Goal: Transaction & Acquisition: Purchase product/service

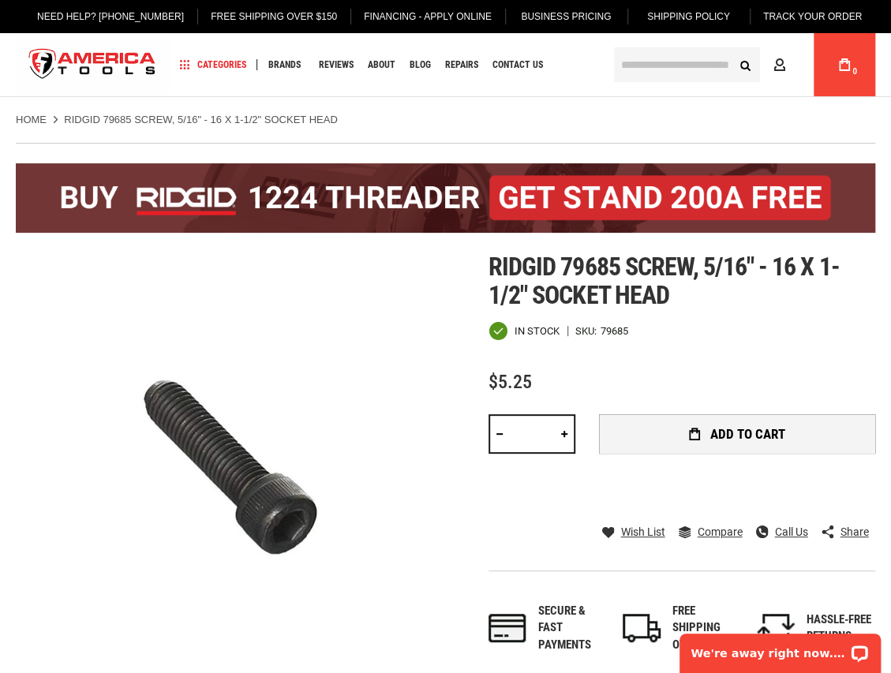
click at [760, 429] on span "Add to Cart" at bounding box center [747, 434] width 75 height 13
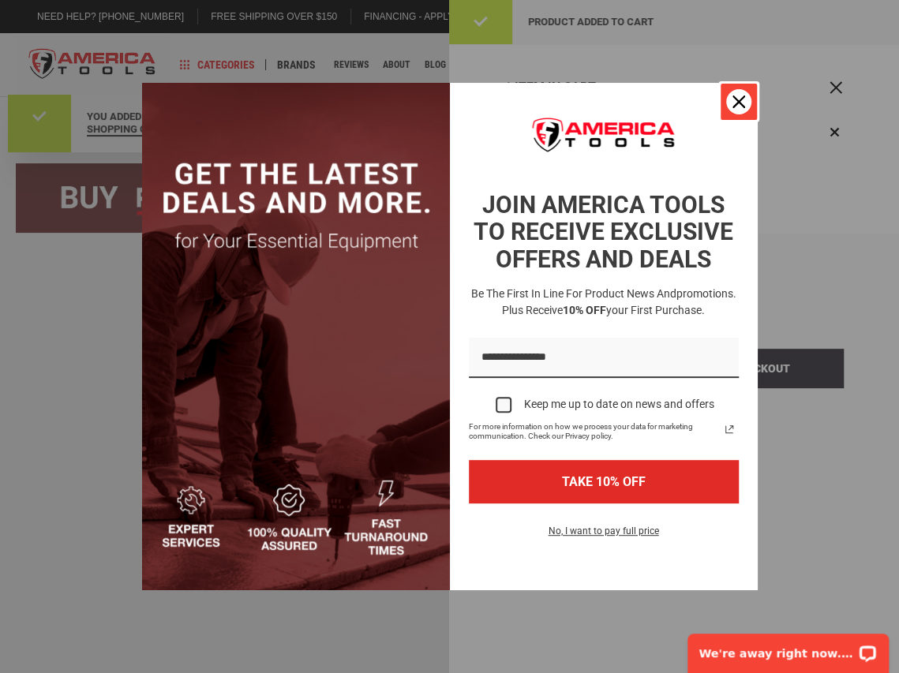
click at [730, 102] on div "Close" at bounding box center [738, 101] width 25 height 25
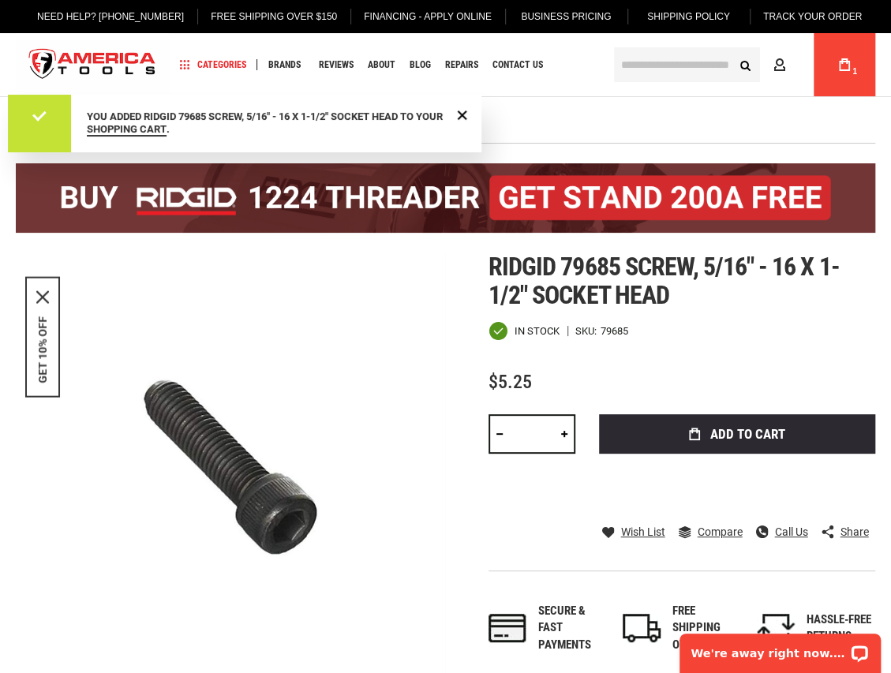
click at [845, 64] on icon at bounding box center [844, 64] width 11 height 13
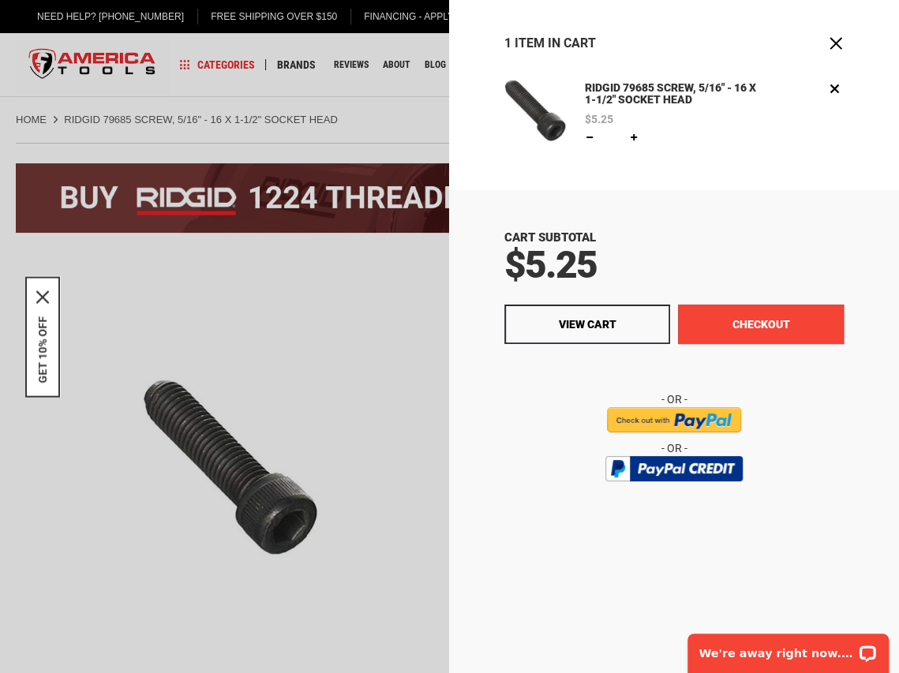
click at [792, 333] on button "Checkout" at bounding box center [761, 324] width 166 height 39
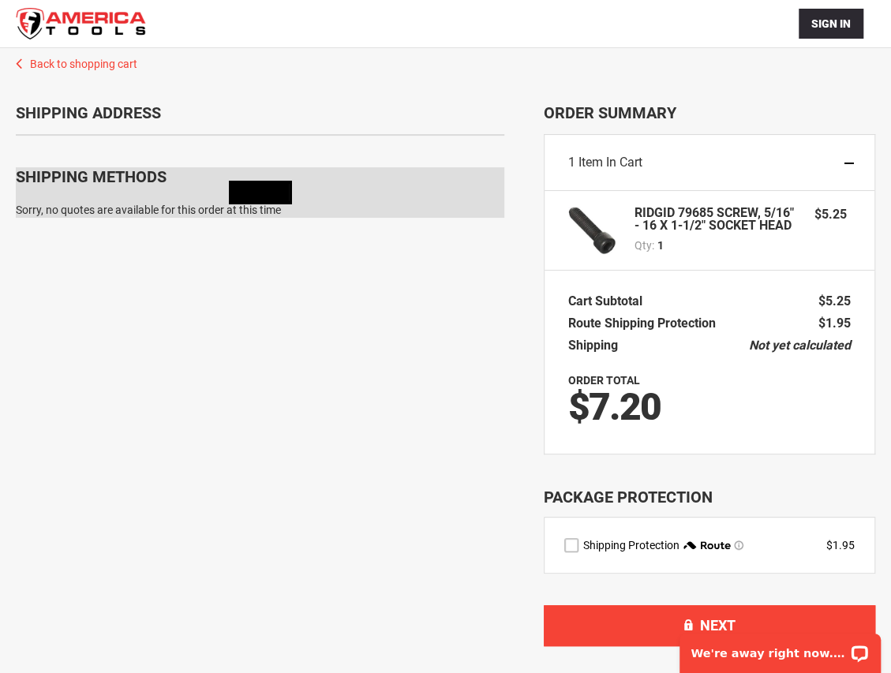
scroll to position [103, 0]
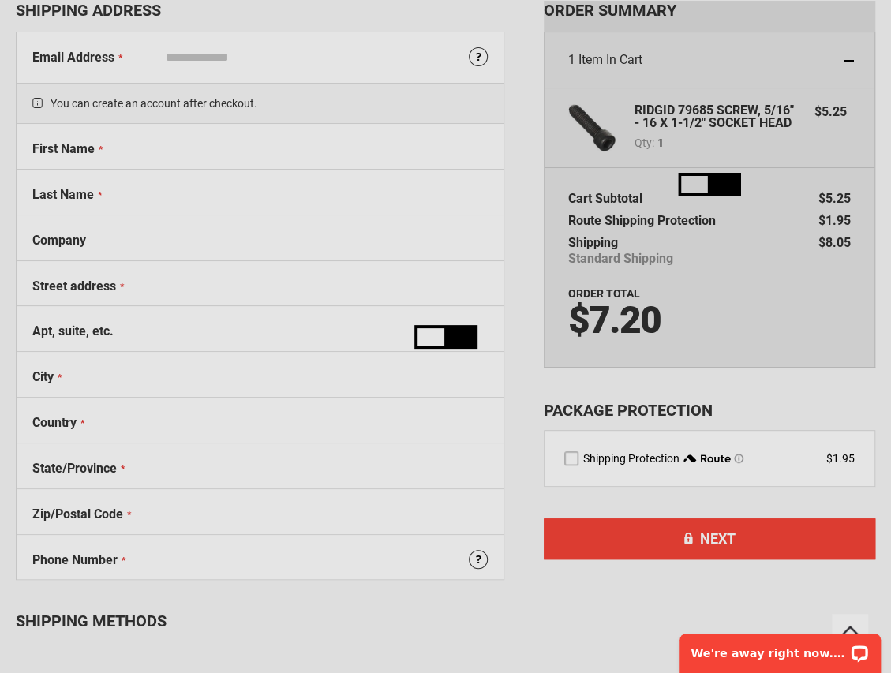
select select "**"
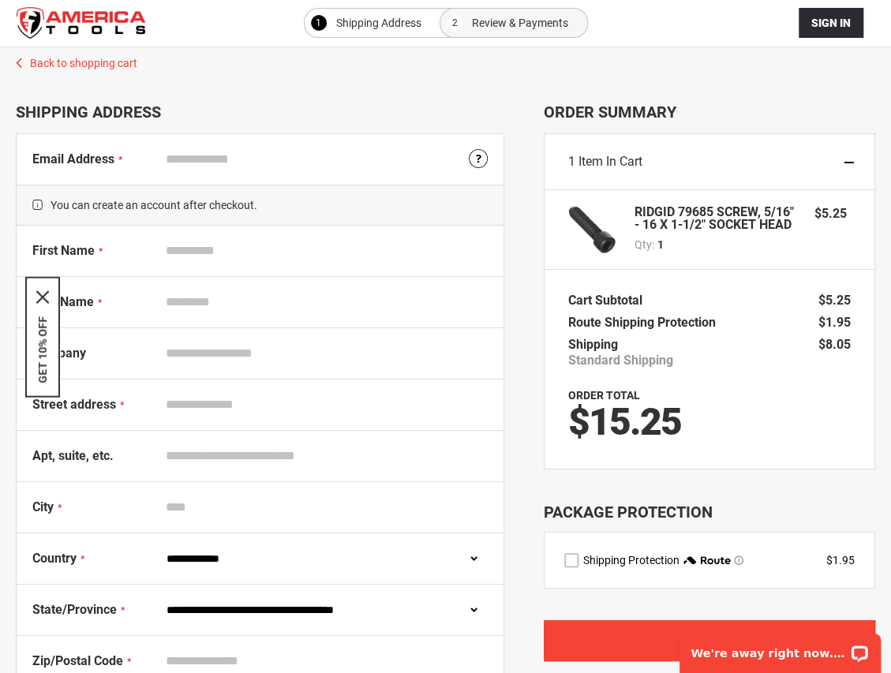
scroll to position [0, 0]
